Goal: Information Seeking & Learning: Learn about a topic

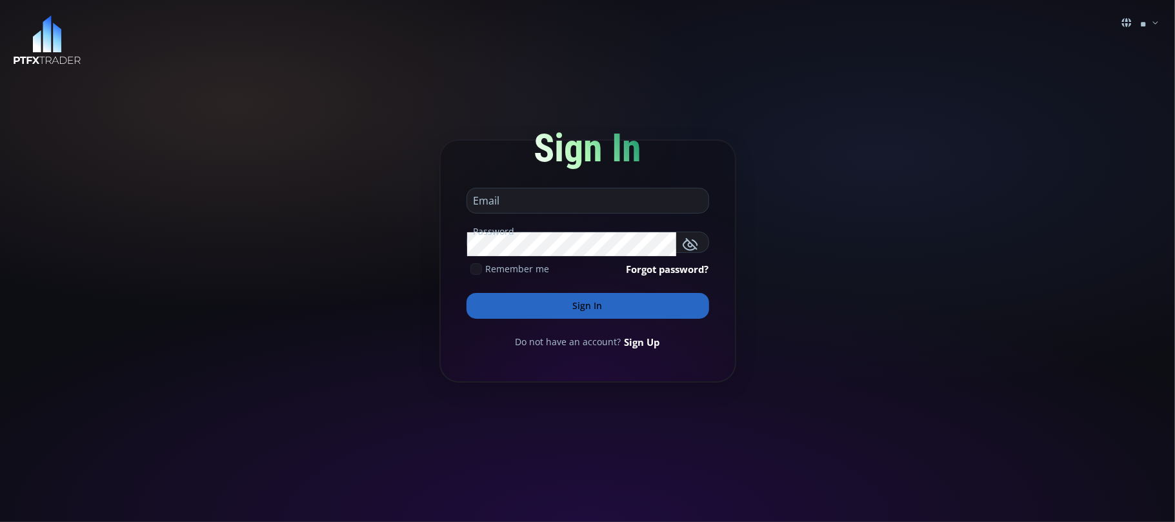
type input "**********"
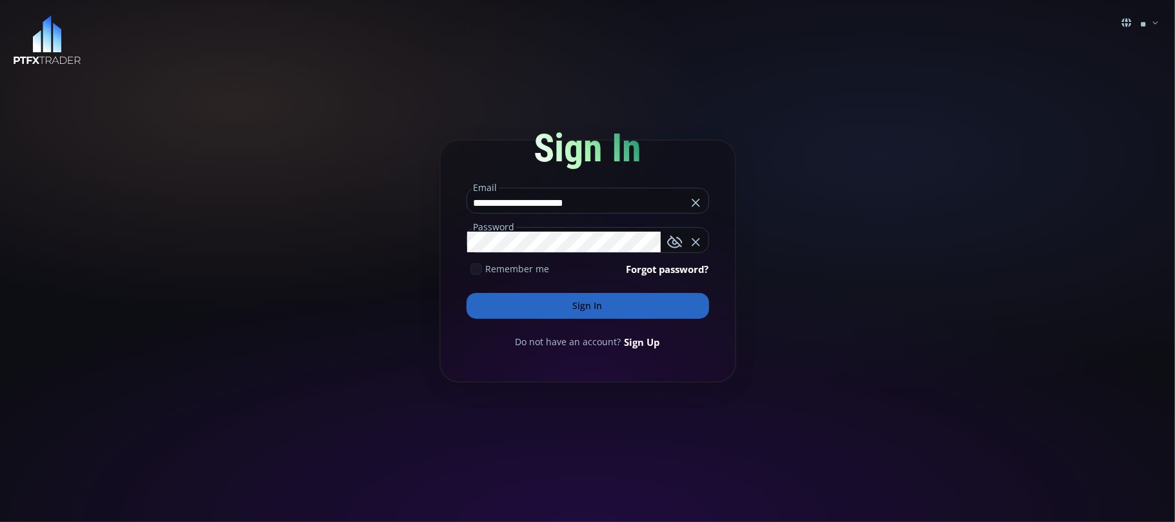
click at [576, 303] on button "Sign In" at bounding box center [587, 306] width 243 height 26
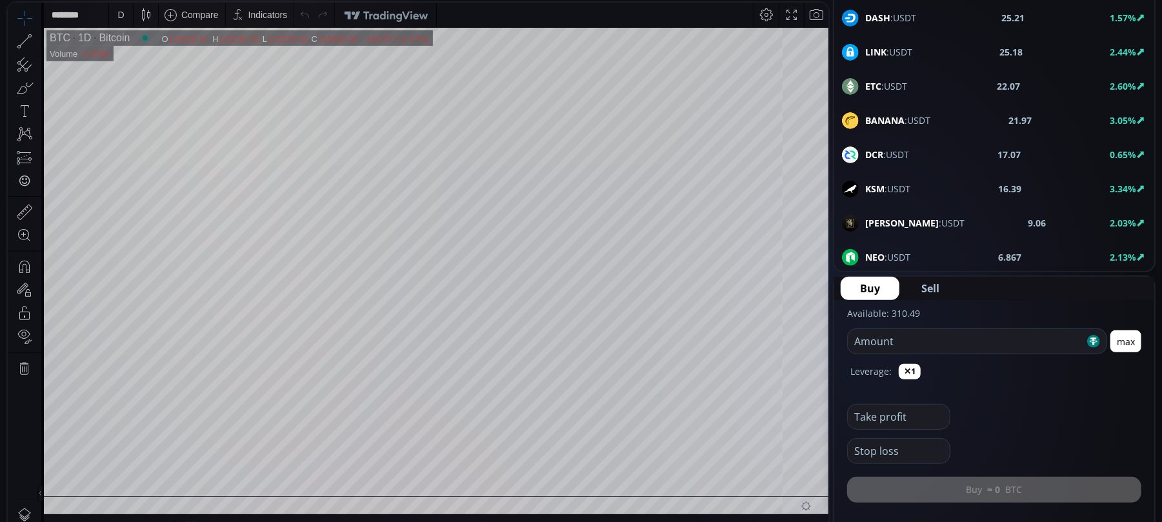
scroll to position [172, 0]
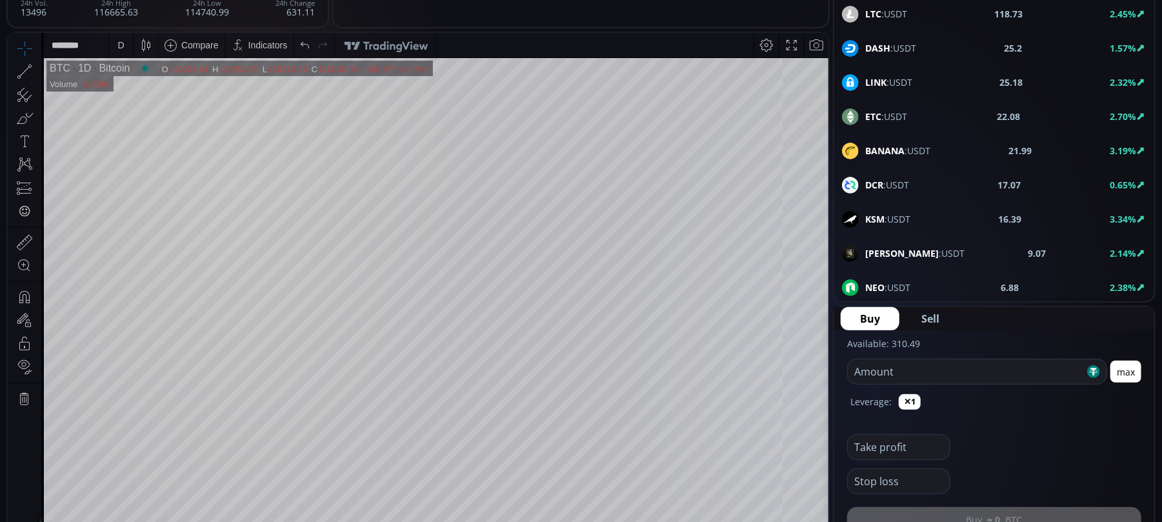
click at [37, 70] on icon at bounding box center [38, 71] width 3 height 5
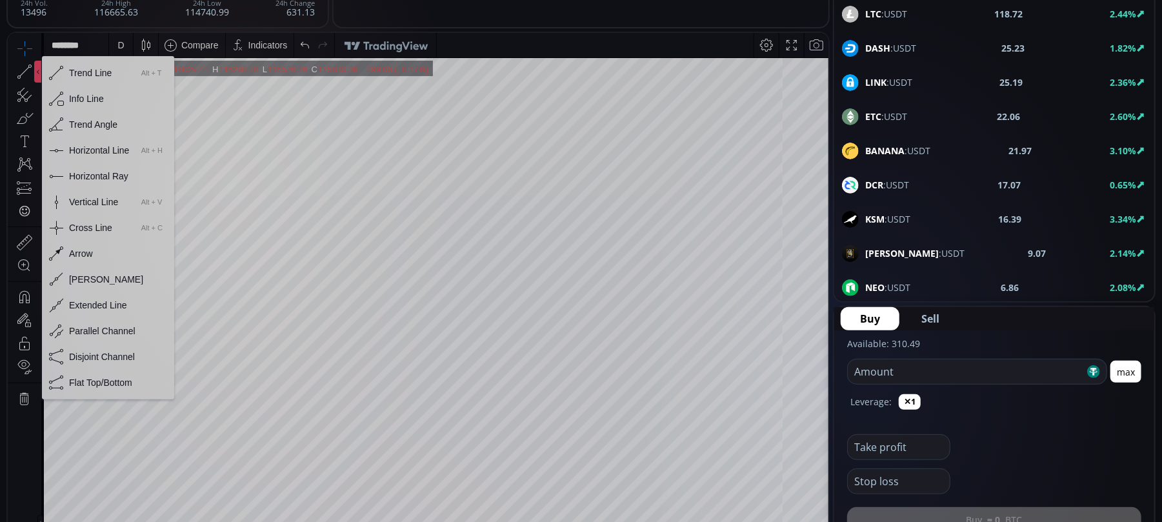
click at [94, 148] on div "Horizontal Line" at bounding box center [99, 149] width 60 height 10
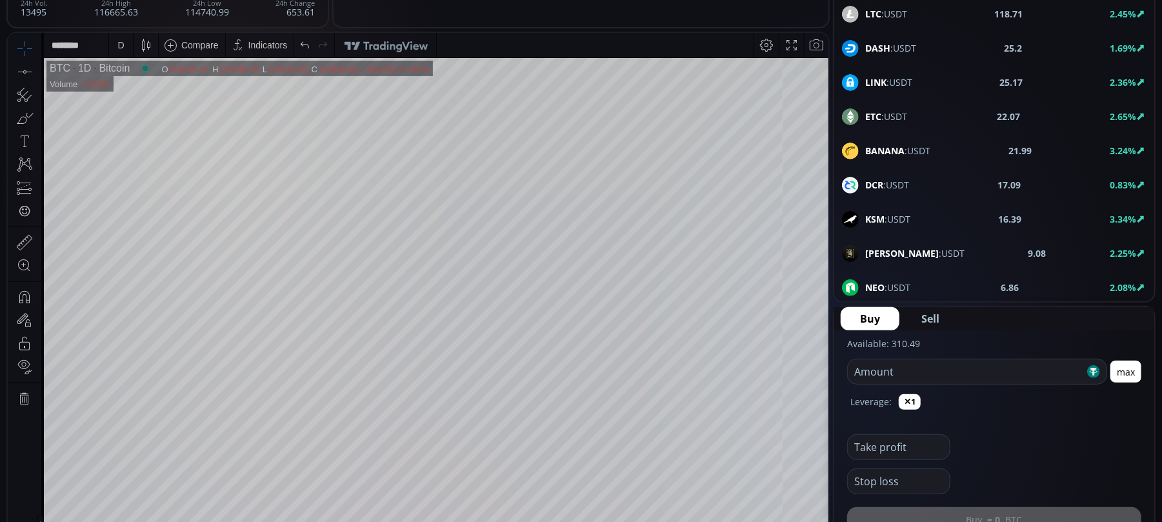
click at [37, 70] on icon at bounding box center [38, 71] width 3 height 5
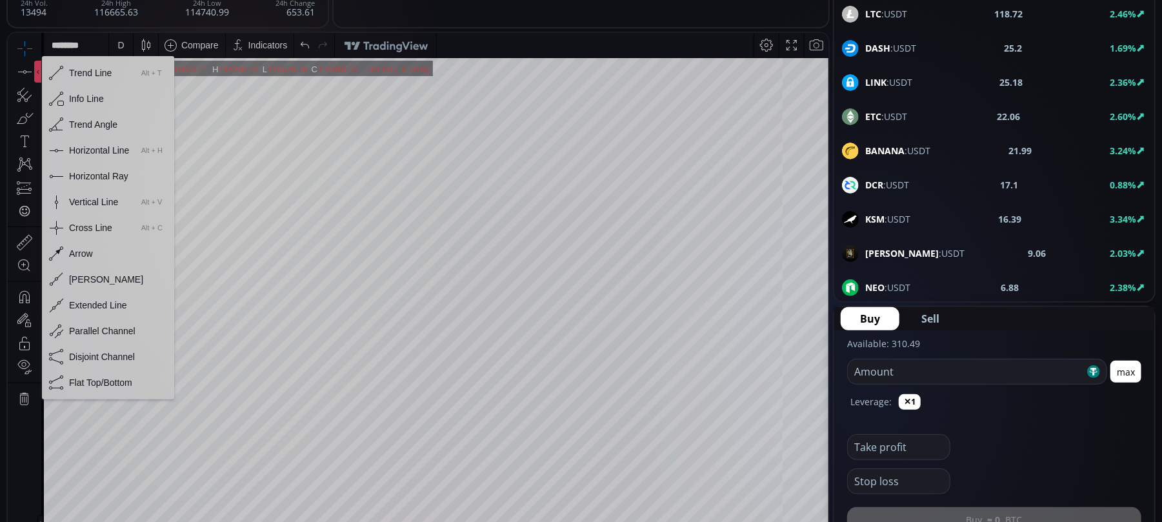
click at [82, 152] on div "Horizontal Line" at bounding box center [99, 149] width 60 height 10
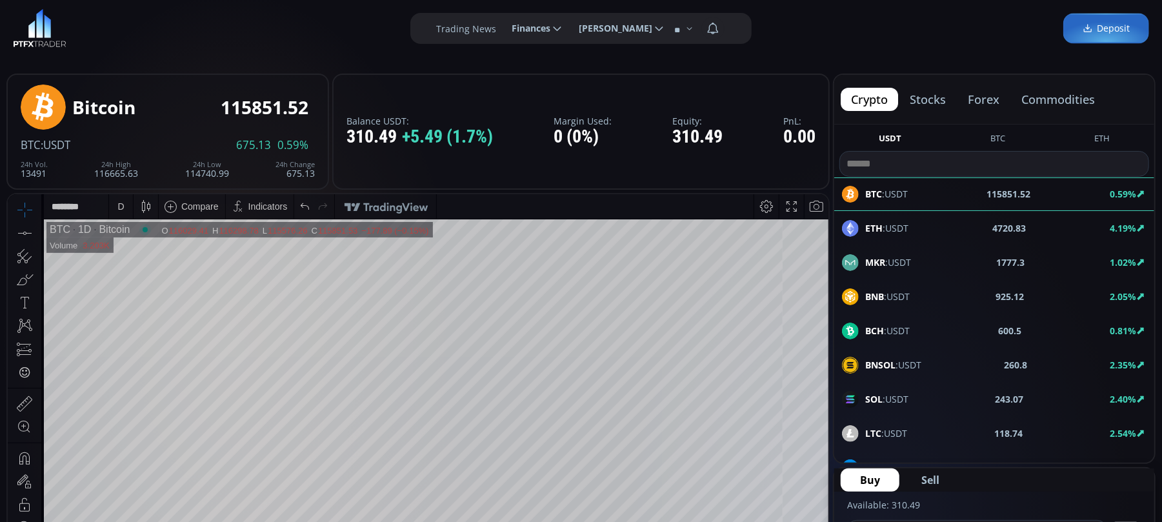
scroll to position [0, 0]
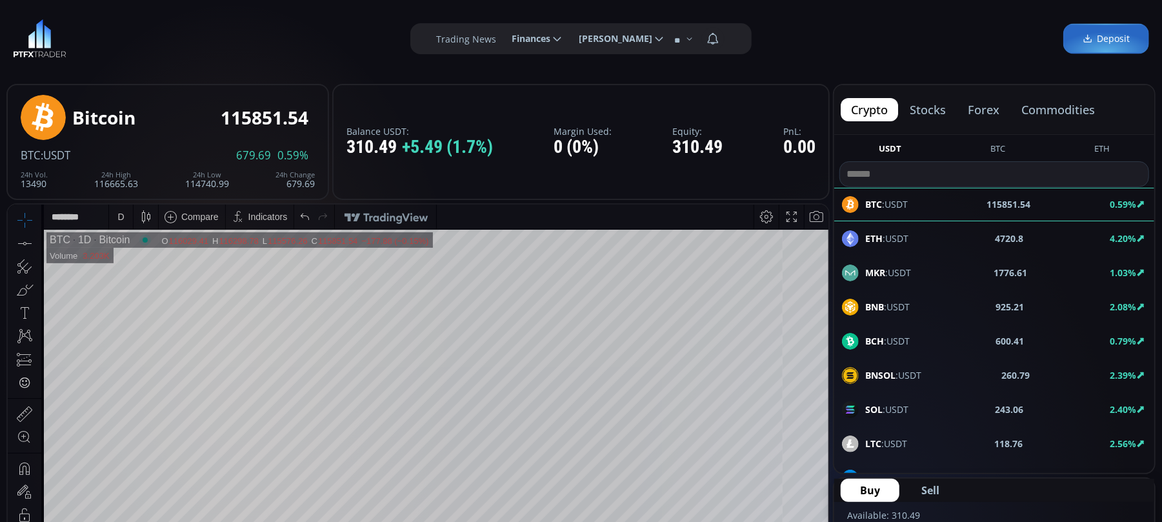
click at [893, 241] on span "ETH :USDT" at bounding box center [886, 239] width 43 height 14
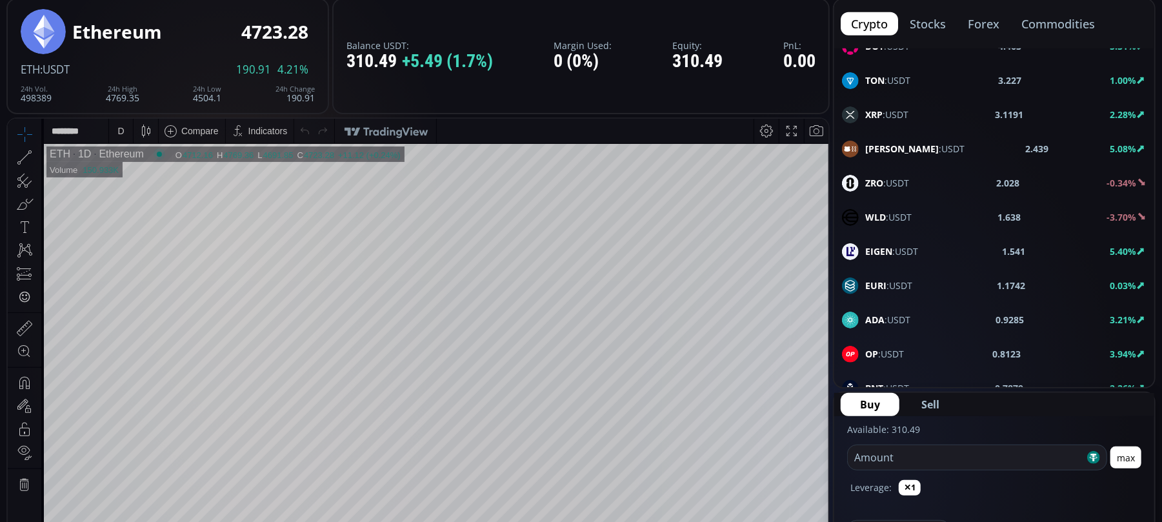
scroll to position [172, 0]
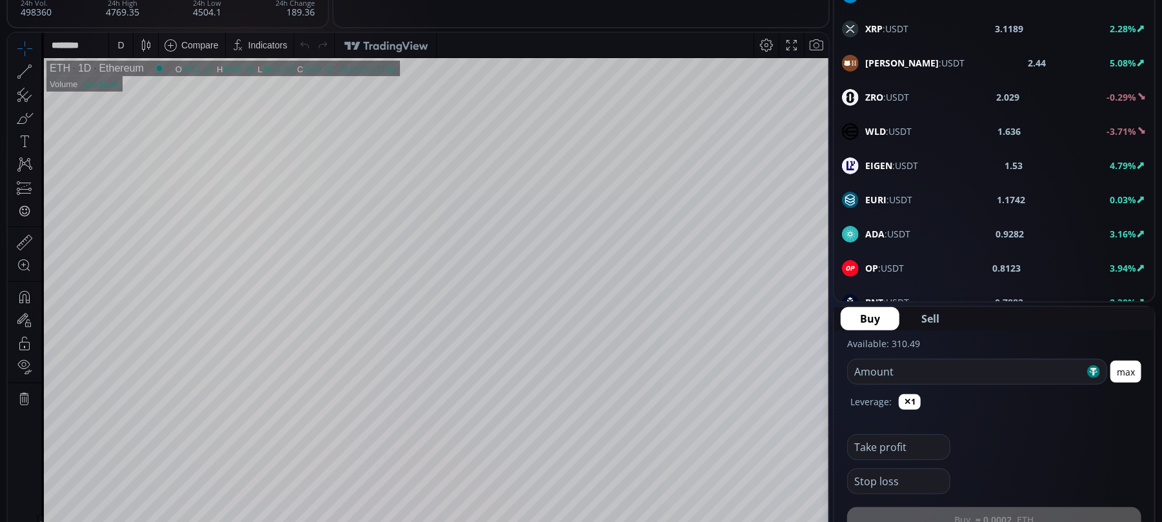
click at [124, 37] on div "D" at bounding box center [120, 44] width 11 height 25
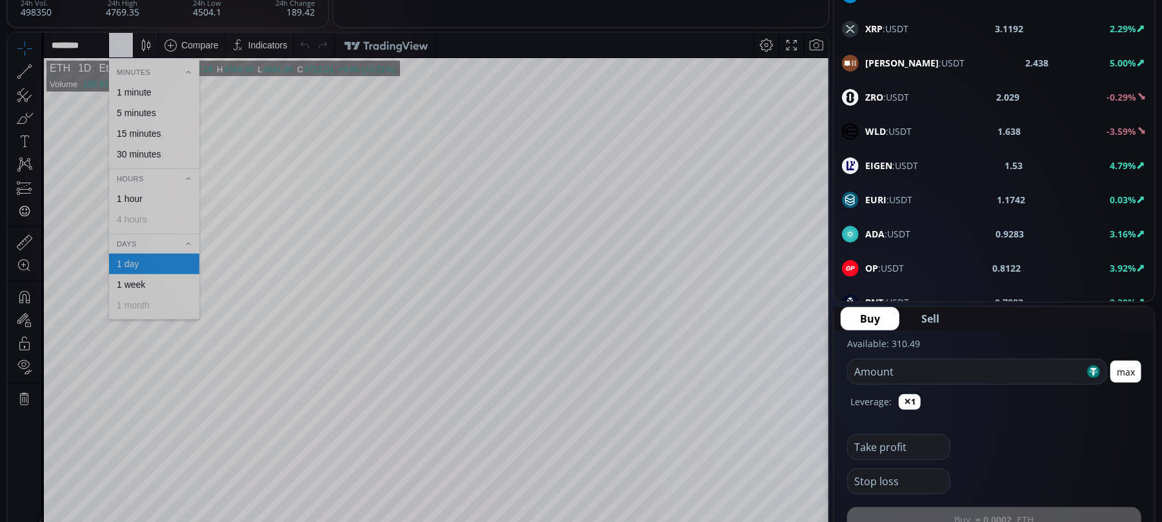
click at [144, 197] on div "1 hour" at bounding box center [153, 198] width 79 height 10
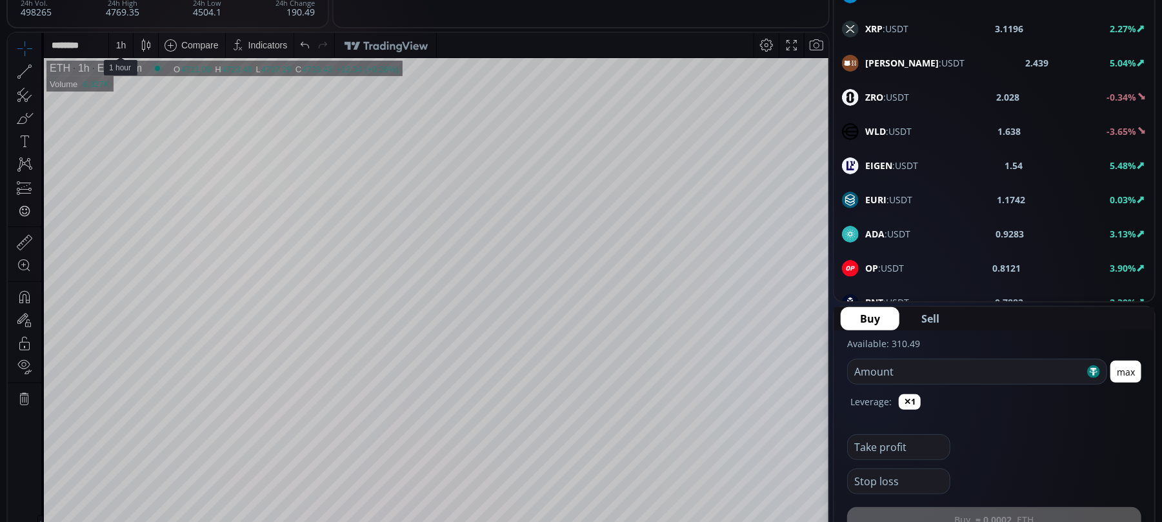
click at [120, 45] on div "1 h" at bounding box center [121, 44] width 10 height 10
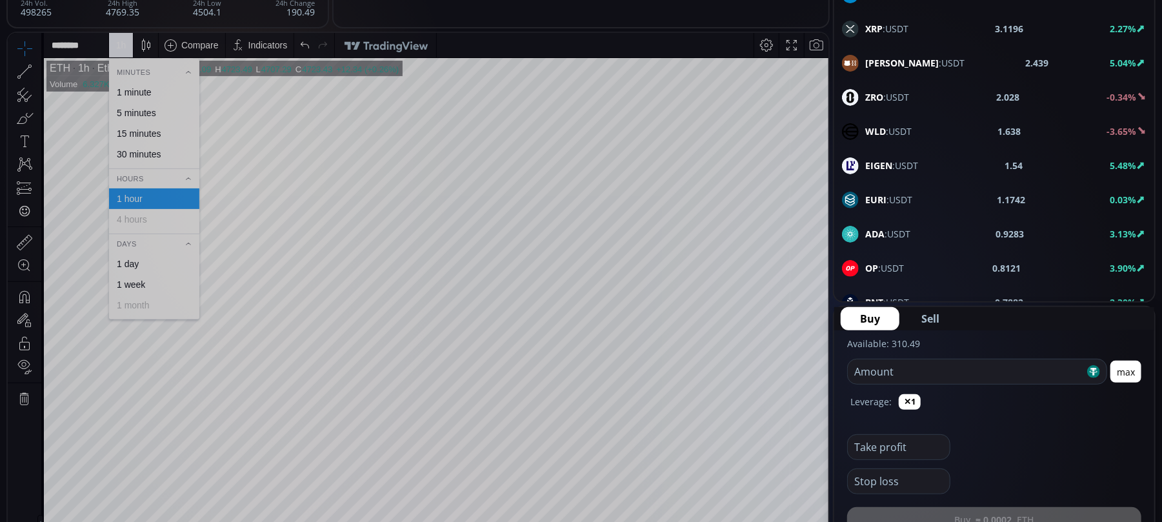
click at [141, 152] on div "30 minutes" at bounding box center [139, 153] width 44 height 10
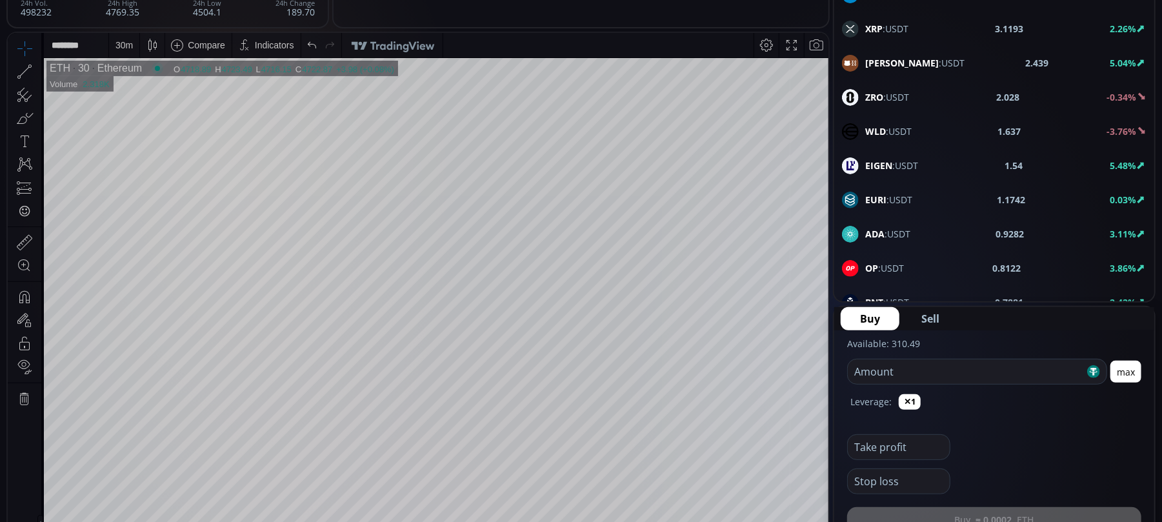
click at [120, 46] on div "30 m" at bounding box center [123, 44] width 17 height 10
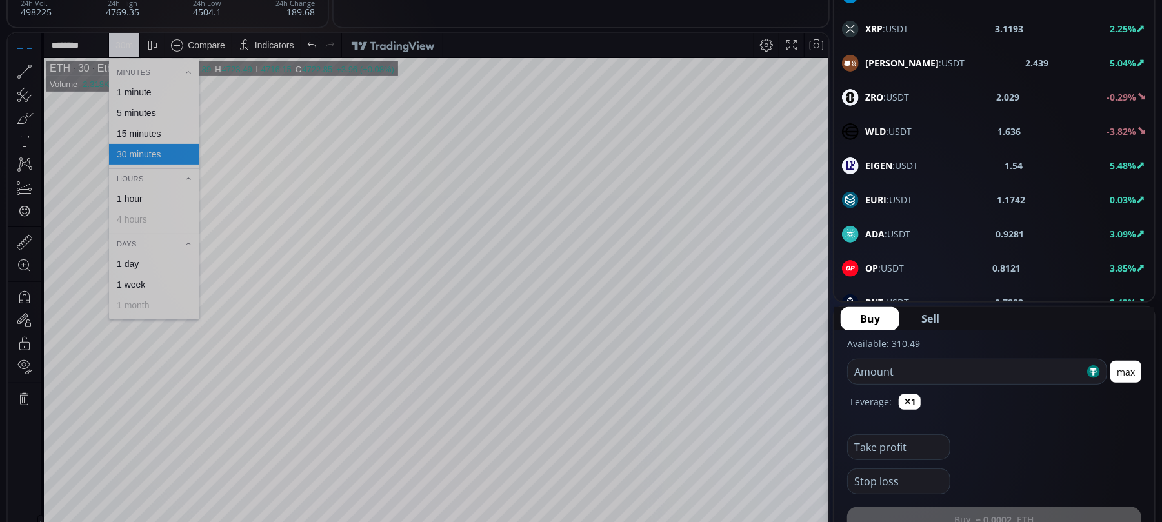
click at [134, 128] on div "15 minutes" at bounding box center [139, 133] width 44 height 10
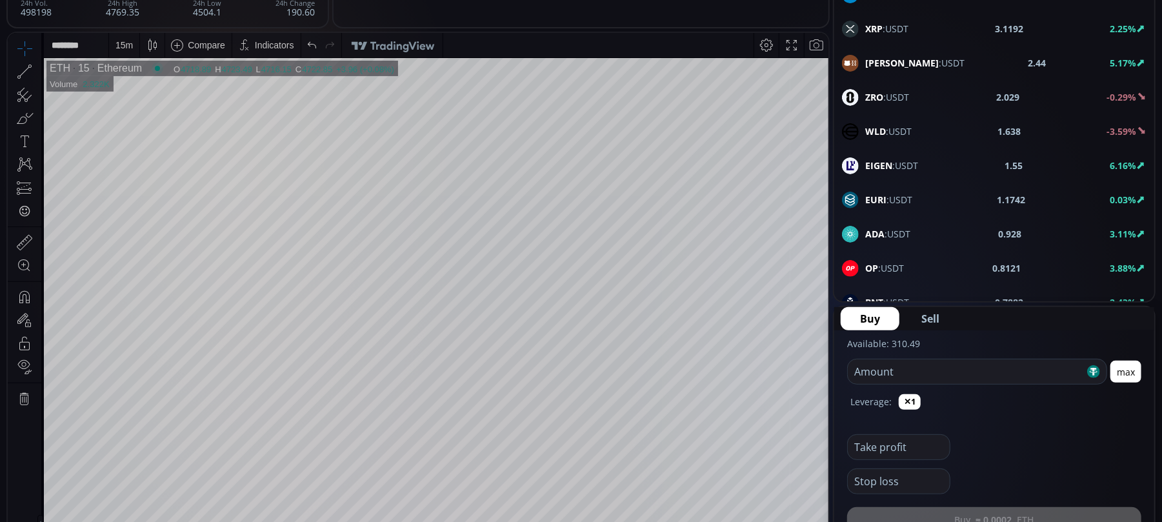
click at [119, 46] on div "15 m" at bounding box center [123, 44] width 17 height 10
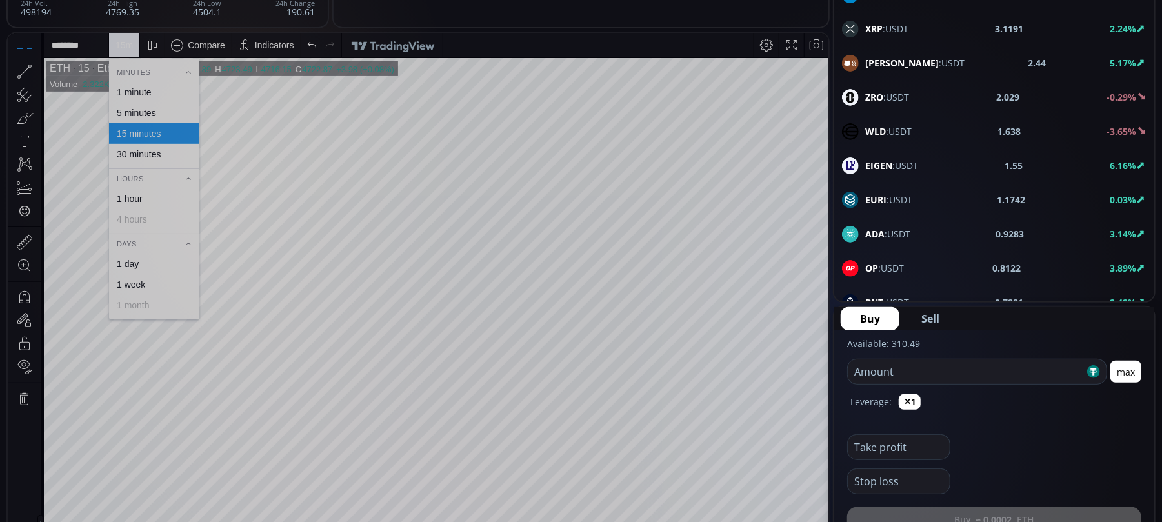
click at [129, 109] on div "5 minutes" at bounding box center [136, 112] width 39 height 10
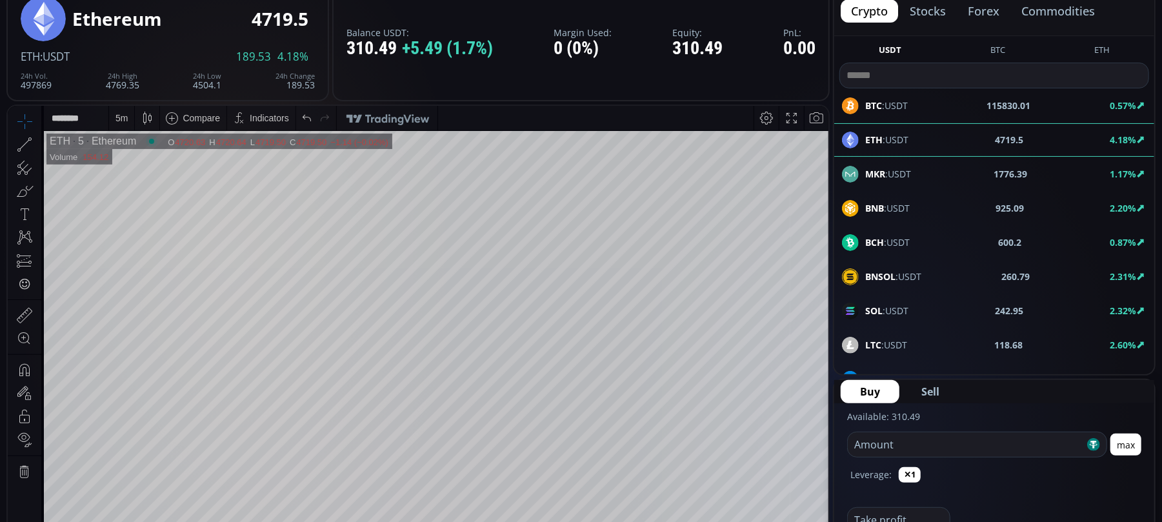
scroll to position [0, 0]
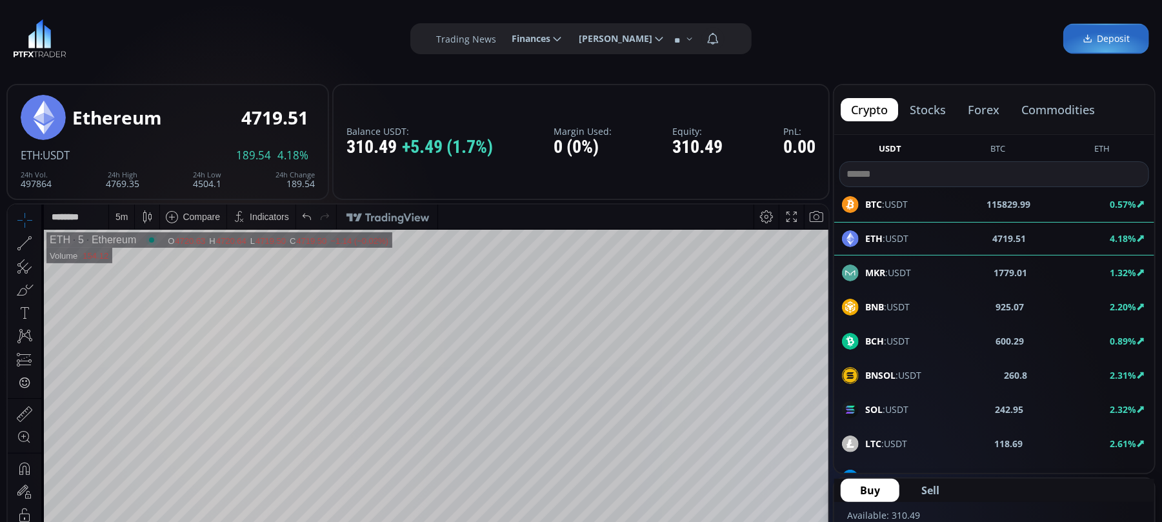
click at [924, 203] on div "BTC :USDT 115829.99 0.57%" at bounding box center [994, 204] width 304 height 17
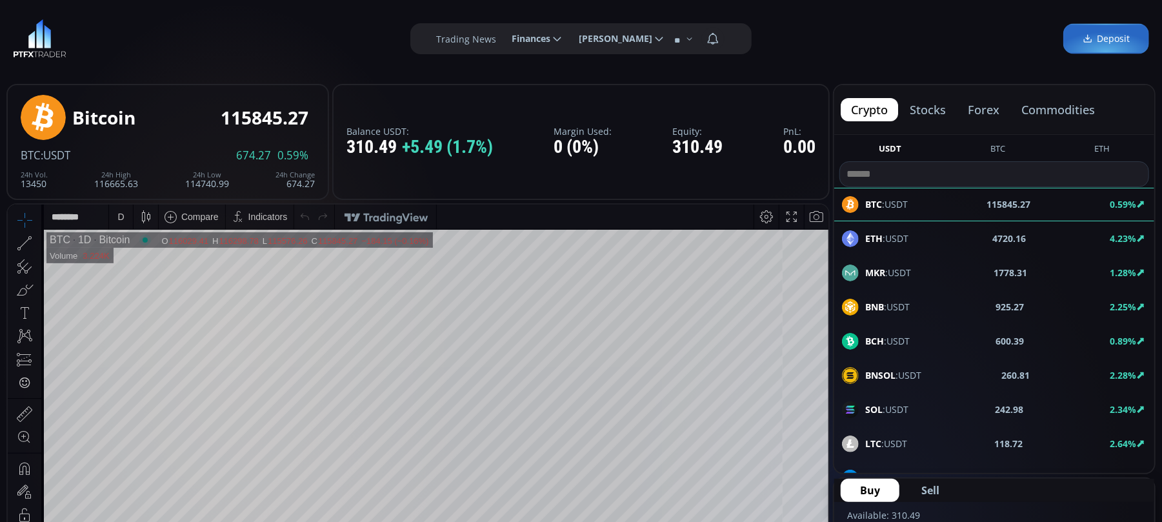
click at [891, 269] on span "MKR :USDT" at bounding box center [888, 273] width 46 height 14
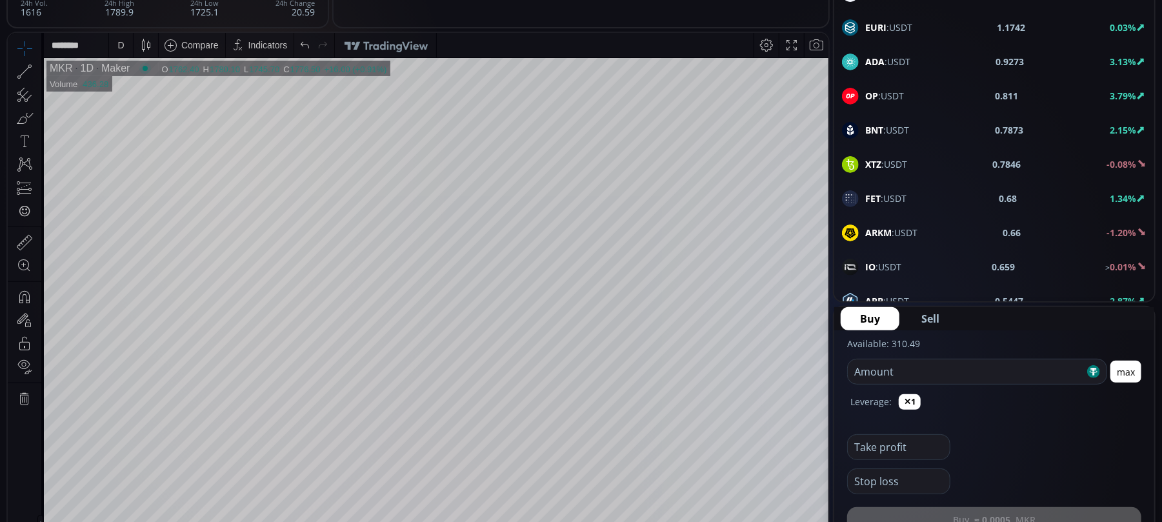
scroll to position [688, 0]
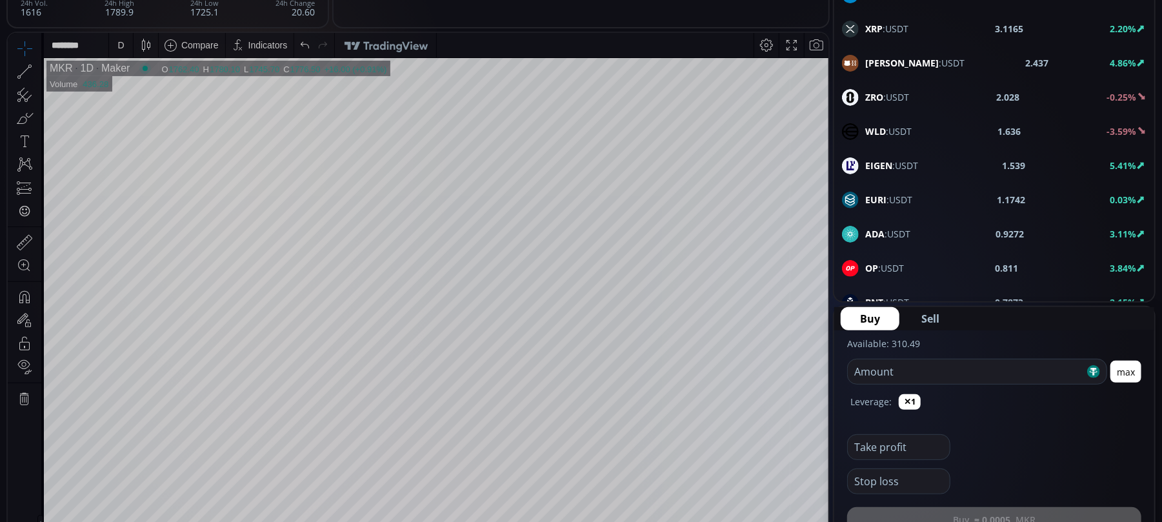
click at [908, 34] on div "XRP :USDT 3.1165 2.20%" at bounding box center [994, 29] width 304 height 17
